Goal: Check status

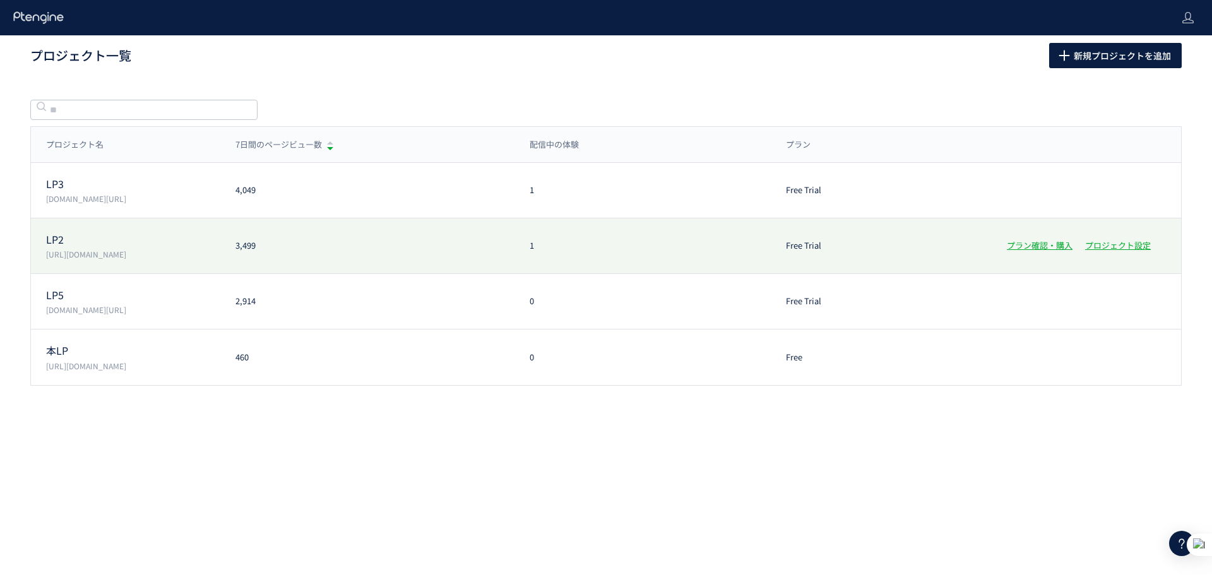
click at [259, 259] on div "LP2 [URL][DOMAIN_NAME] 3,499 1 Free Trial プラン確認・購入 プロジェクト設定" at bounding box center [606, 246] width 1150 height 56
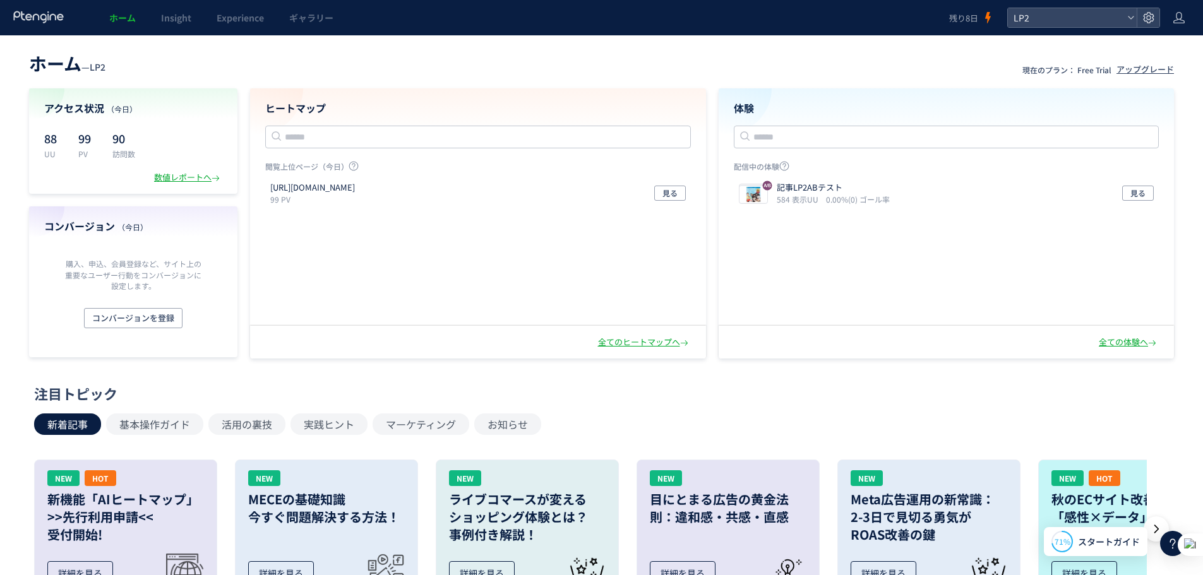
click at [377, 273] on div "[URL][DOMAIN_NAME] 99 PV 見る" at bounding box center [477, 251] width 454 height 148
click at [1057, 191] on div "記事LP2ABテスト 584 表示UU 0.00%(0) ゴール率 見る" at bounding box center [945, 193] width 425 height 33
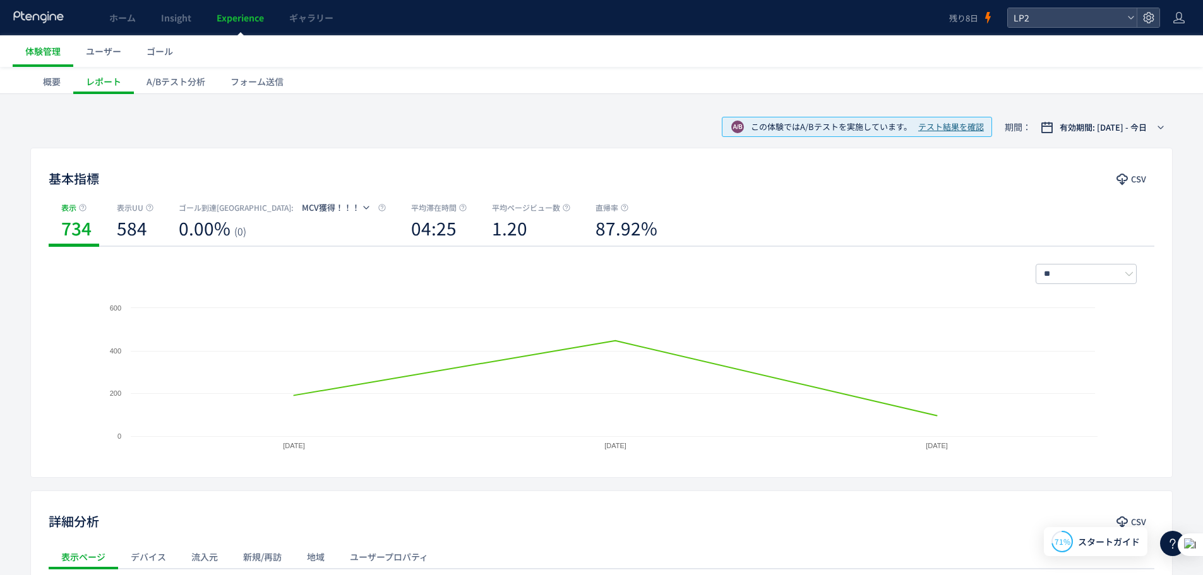
scroll to position [21, 0]
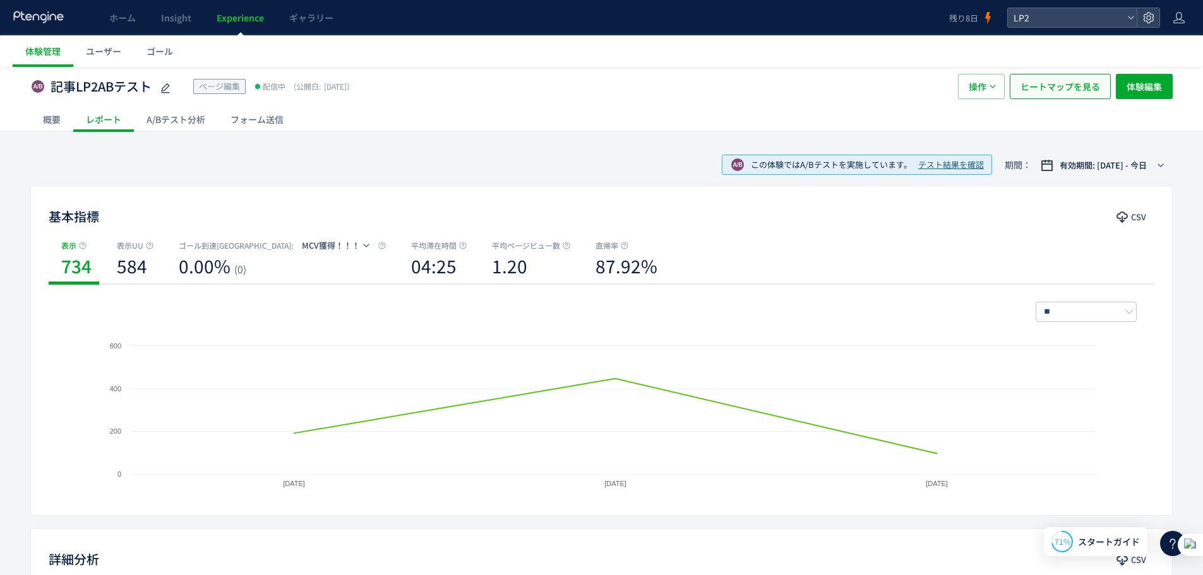
click at [1033, 83] on span "ヒートマップを見る" at bounding box center [1060, 86] width 80 height 25
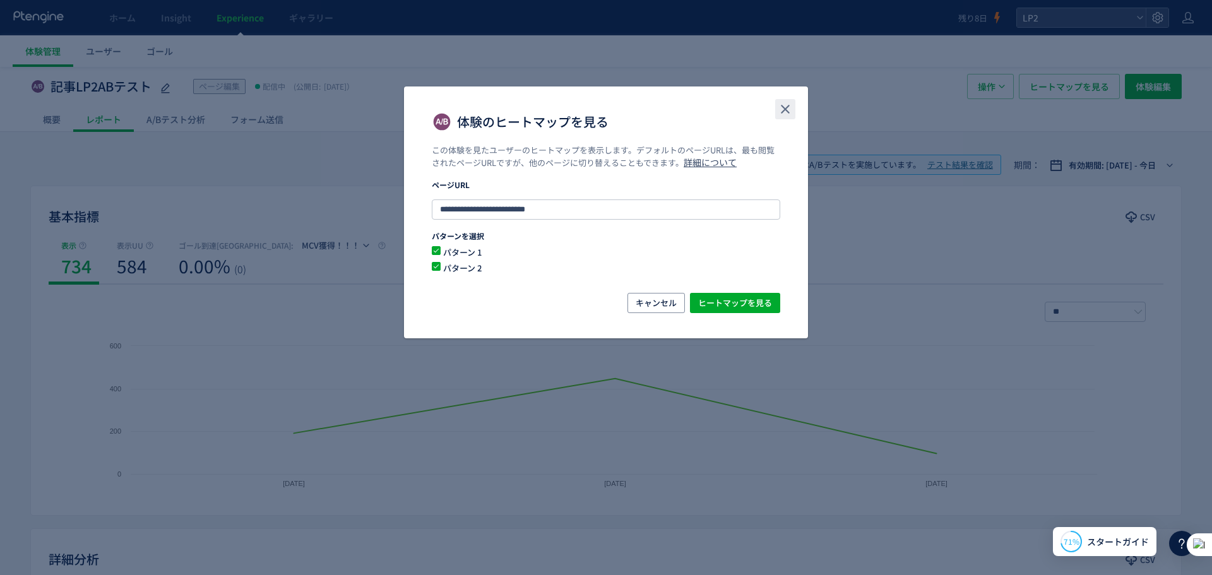
click at [791, 110] on icon "close" at bounding box center [785, 109] width 15 height 15
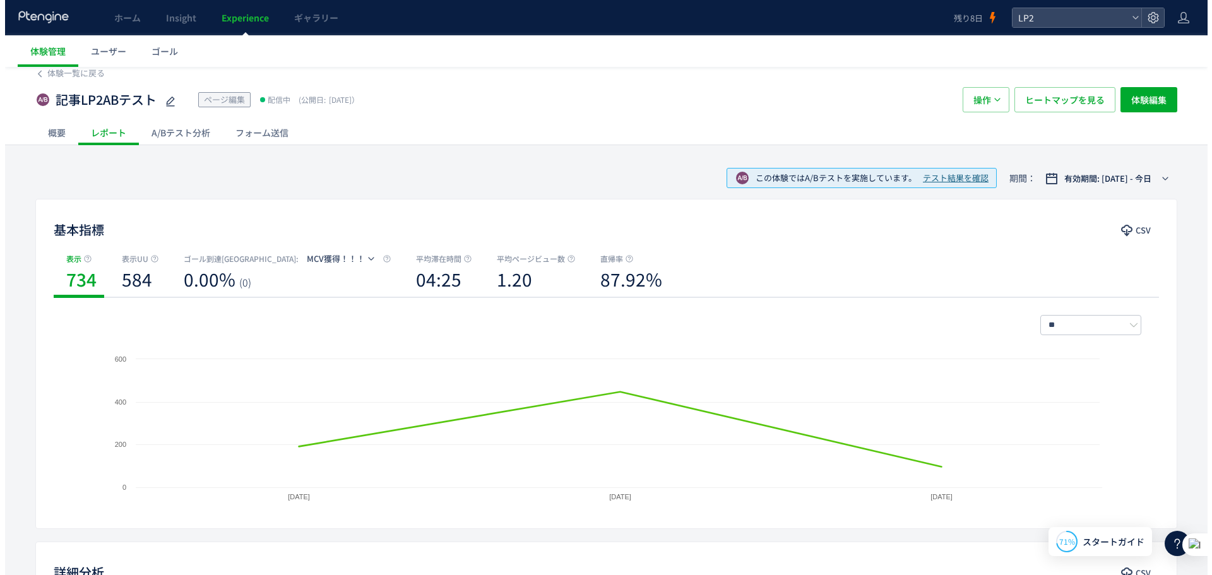
scroll to position [0, 0]
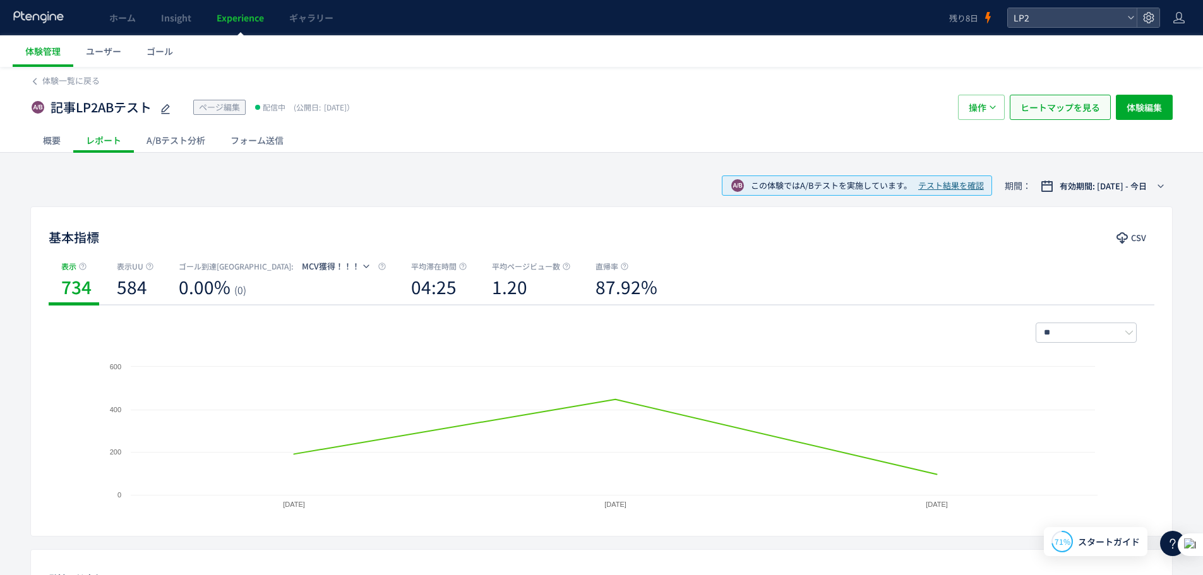
click at [1031, 110] on span "ヒートマップを見る" at bounding box center [1060, 107] width 80 height 25
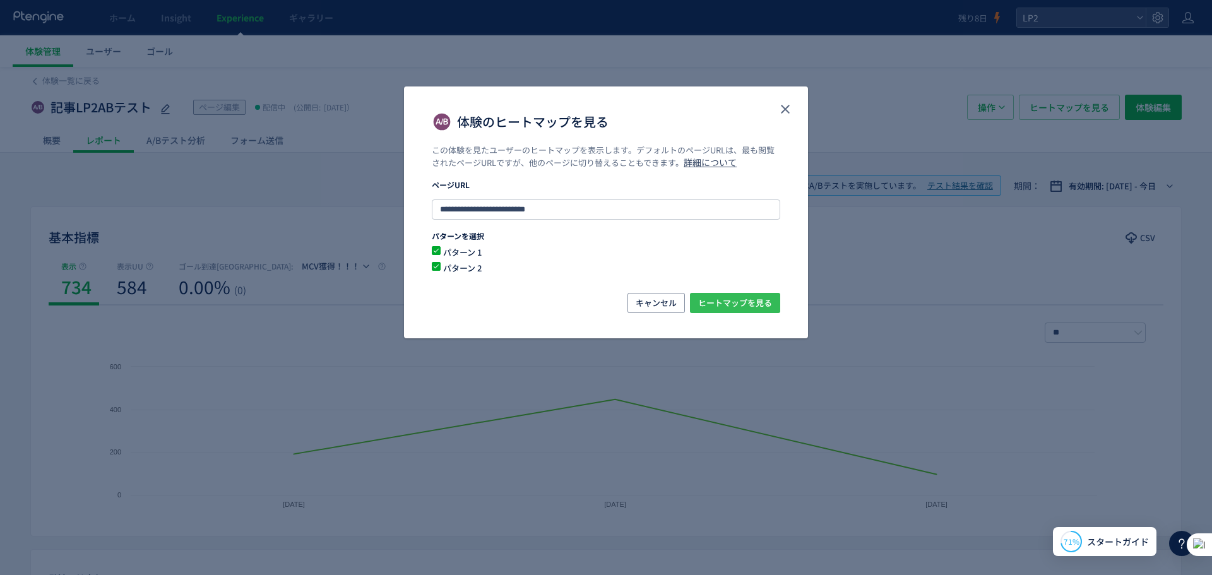
click at [725, 307] on span "ヒートマップを見る" at bounding box center [735, 303] width 74 height 20
